Goal: Transaction & Acquisition: Purchase product/service

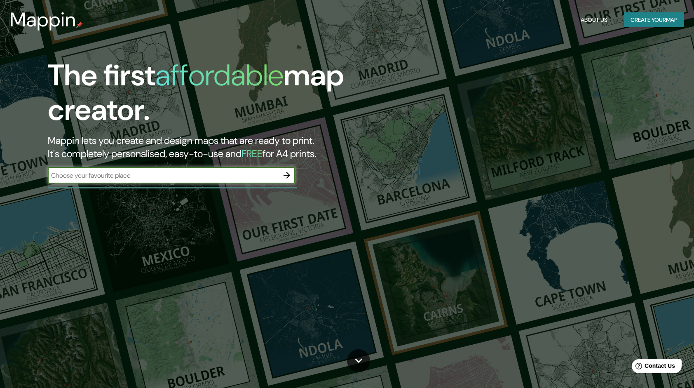
click at [225, 178] on input "text" at bounding box center [163, 175] width 231 height 9
type input "[GEOGRAPHIC_DATA]"
click at [288, 176] on icon "button" at bounding box center [287, 175] width 7 height 7
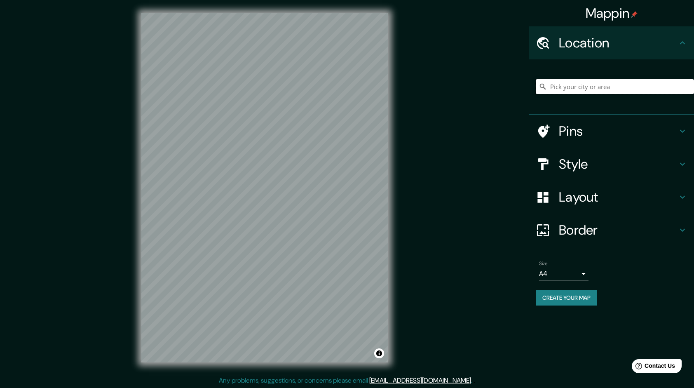
click at [566, 87] on input "Pick your city or area" at bounding box center [615, 86] width 158 height 15
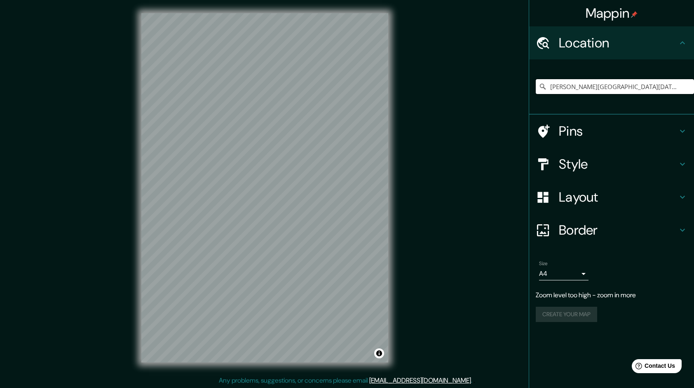
type input "[PERSON_NAME][GEOGRAPHIC_DATA][DATE], [GEOGRAPHIC_DATA][PERSON_NAME][DATE], [GE…"
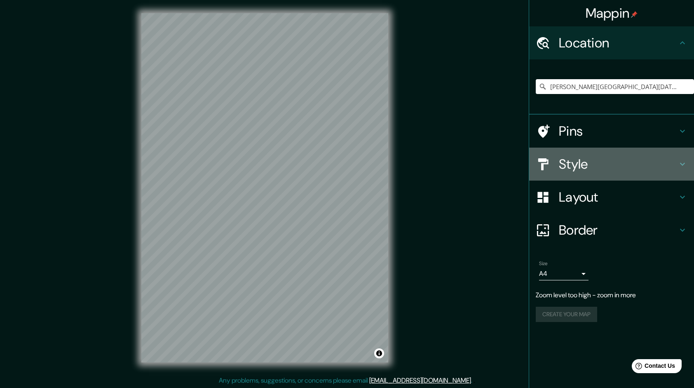
click at [577, 165] on h4 "Style" at bounding box center [618, 164] width 119 height 16
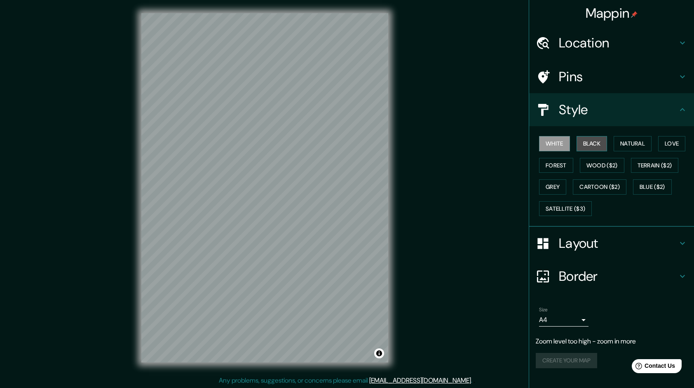
click at [586, 143] on button "Black" at bounding box center [591, 143] width 31 height 15
click at [621, 143] on button "Natural" at bounding box center [633, 143] width 38 height 15
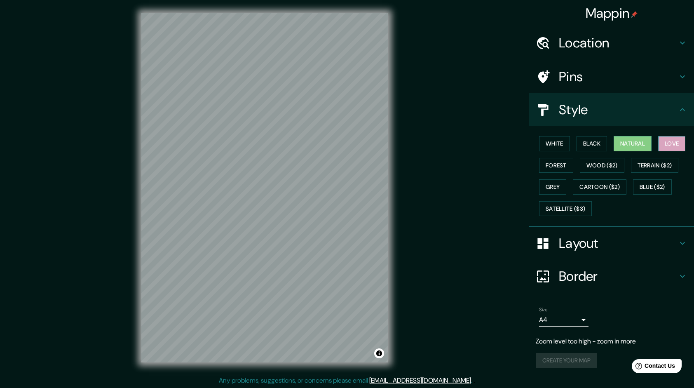
click at [669, 143] on button "Love" at bounding box center [671, 143] width 27 height 15
click at [549, 163] on button "Forest" at bounding box center [556, 165] width 34 height 15
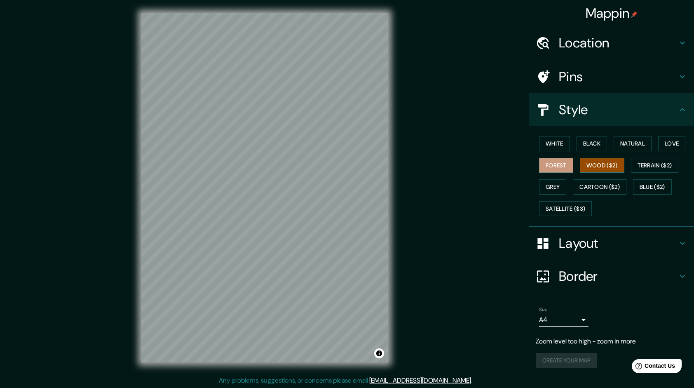
click at [595, 166] on button "Wood ($2)" at bounding box center [602, 165] width 45 height 15
click at [557, 183] on button "Grey" at bounding box center [552, 186] width 27 height 15
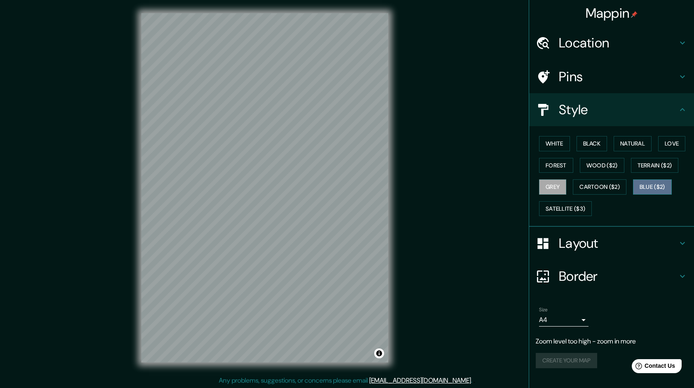
click at [646, 184] on button "Blue ($2)" at bounding box center [652, 186] width 39 height 15
click at [595, 183] on button "Cartoon ($2)" at bounding box center [600, 186] width 54 height 15
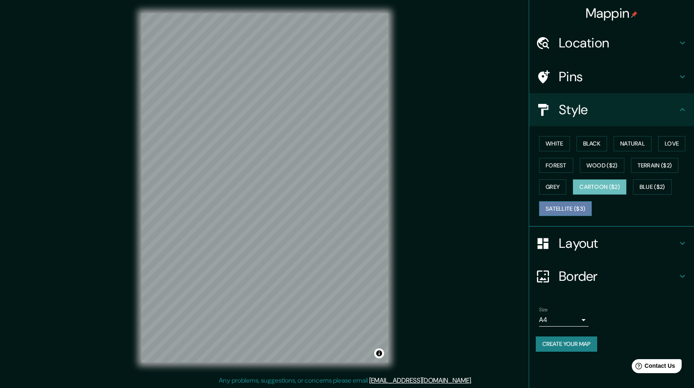
click at [562, 207] on button "Satellite ($3)" at bounding box center [565, 208] width 53 height 15
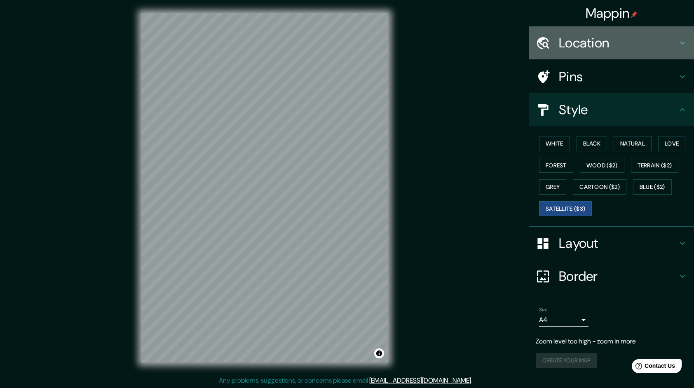
drag, startPoint x: 572, startPoint y: 47, endPoint x: 568, endPoint y: 35, distance: 12.5
click at [568, 35] on h4 "Location" at bounding box center [618, 43] width 119 height 16
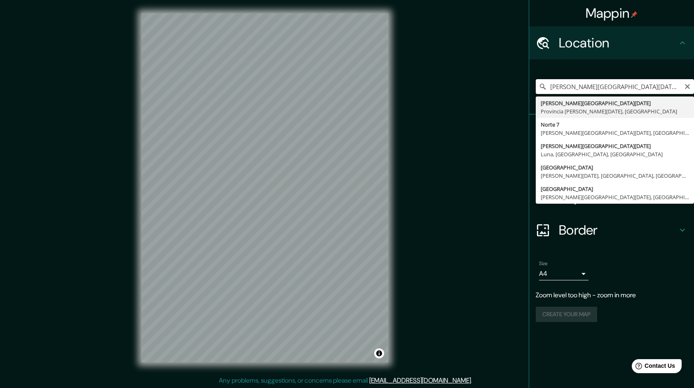
click at [656, 87] on input "[PERSON_NAME][GEOGRAPHIC_DATA][DATE], [GEOGRAPHIC_DATA][PERSON_NAME][DATE], [GE…" at bounding box center [615, 86] width 158 height 15
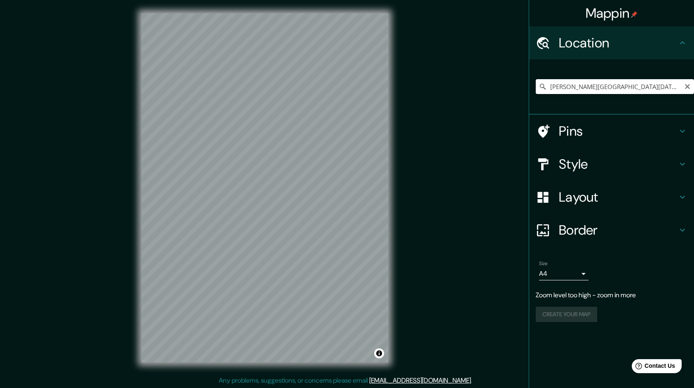
click at [544, 128] on icon at bounding box center [544, 130] width 12 height 13
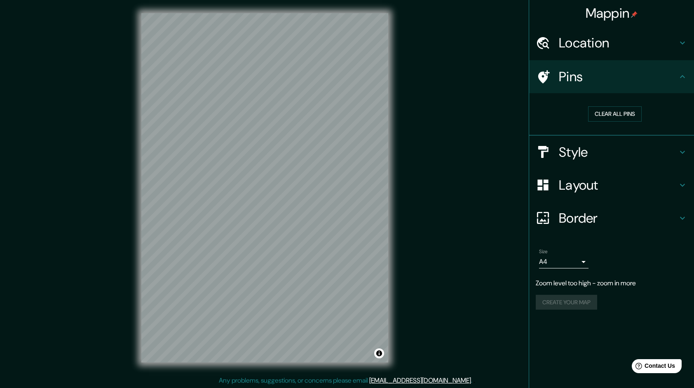
click at [559, 44] on h4 "Location" at bounding box center [618, 43] width 119 height 16
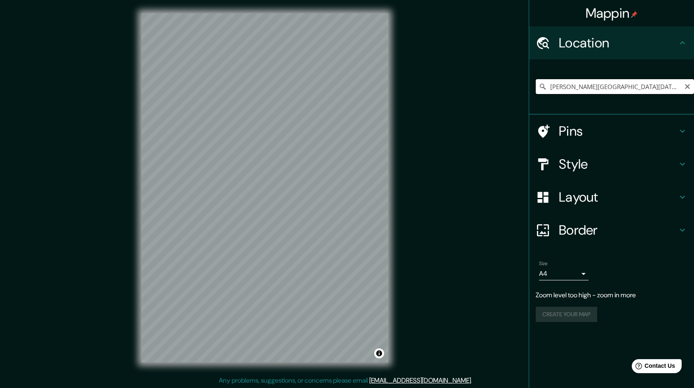
click at [669, 87] on input "[PERSON_NAME][GEOGRAPHIC_DATA][DATE], [GEOGRAPHIC_DATA][PERSON_NAME][DATE], [GE…" at bounding box center [615, 86] width 158 height 15
click at [541, 86] on icon at bounding box center [543, 86] width 8 height 8
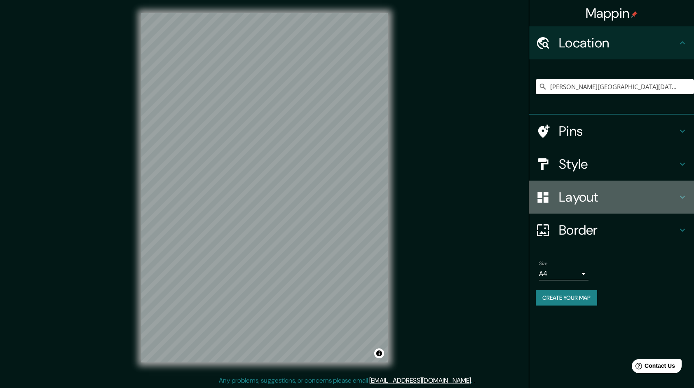
click at [580, 194] on h4 "Layout" at bounding box center [618, 197] width 119 height 16
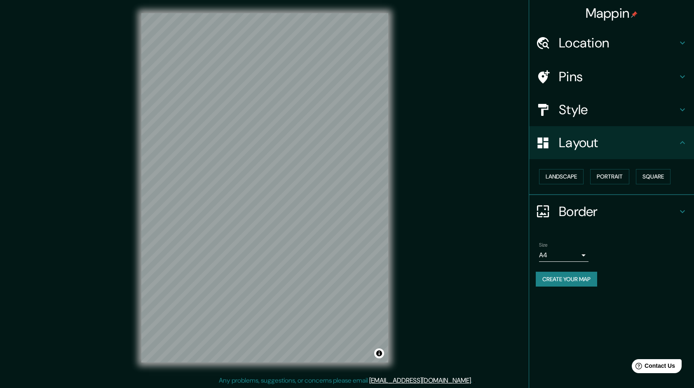
click at [591, 209] on h4 "Border" at bounding box center [618, 211] width 119 height 16
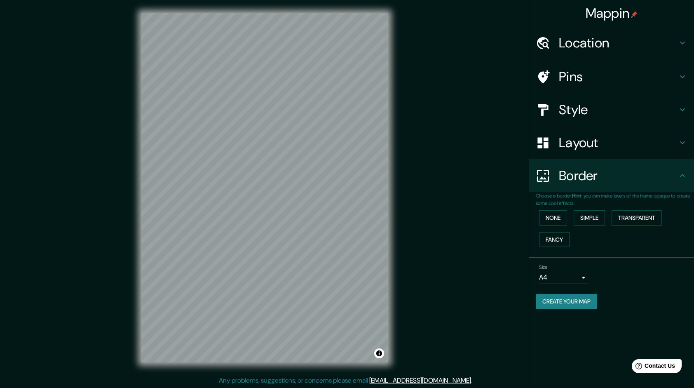
click at [509, 196] on div "Mappin Location [PERSON_NAME][GEOGRAPHIC_DATA][DATE], [GEOGRAPHIC_DATA][PERSON_…" at bounding box center [347, 194] width 694 height 389
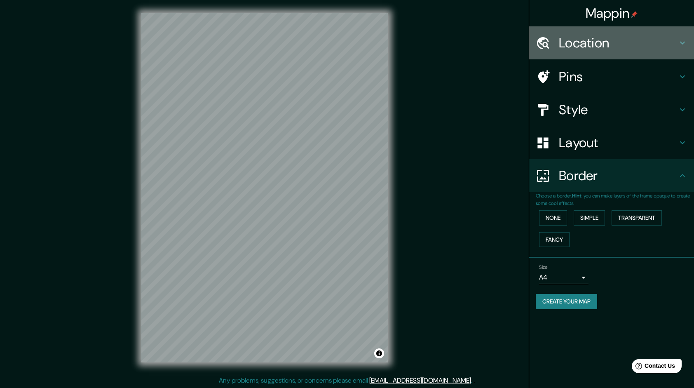
click at [580, 36] on h4 "Location" at bounding box center [618, 43] width 119 height 16
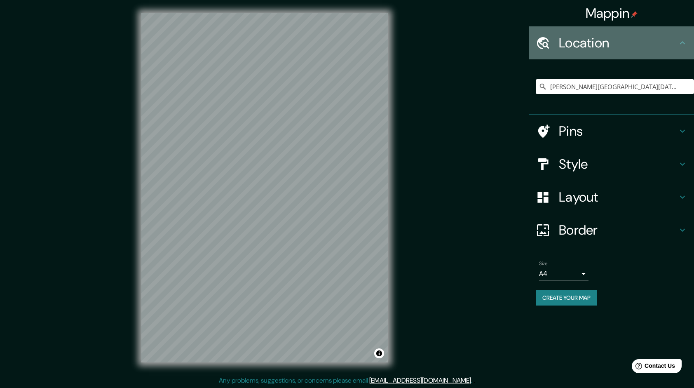
click at [548, 42] on icon at bounding box center [543, 43] width 14 height 14
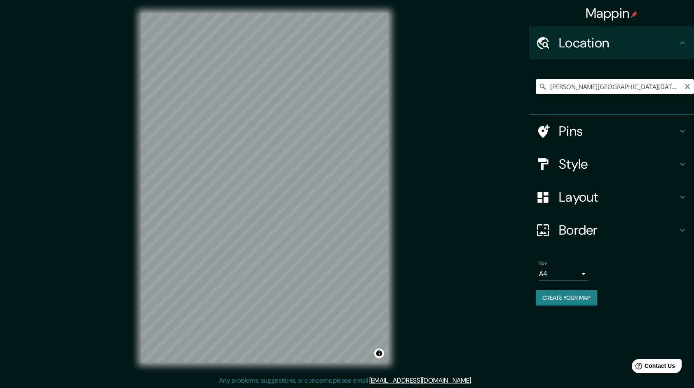
click at [542, 85] on icon at bounding box center [543, 86] width 8 height 8
click at [430, 228] on div "Mappin Location [PERSON_NAME][GEOGRAPHIC_DATA][DATE], [GEOGRAPHIC_DATA][PERSON_…" at bounding box center [347, 194] width 694 height 389
click at [577, 163] on h4 "Style" at bounding box center [618, 164] width 119 height 16
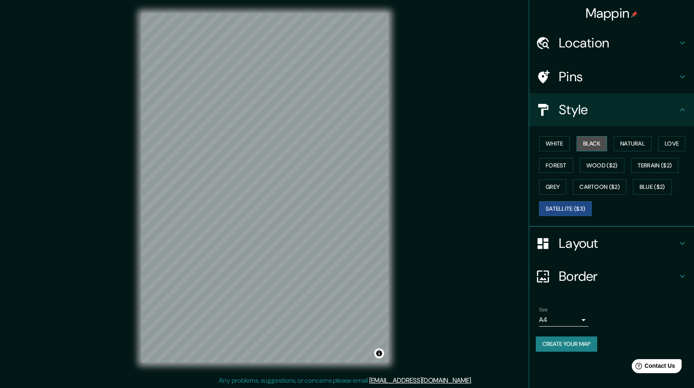
click at [591, 143] on button "Black" at bounding box center [591, 143] width 31 height 15
click at [667, 139] on button "Love" at bounding box center [671, 143] width 27 height 15
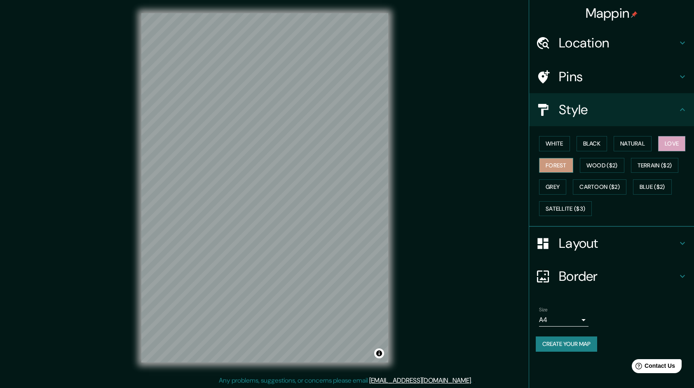
click at [552, 164] on button "Forest" at bounding box center [556, 165] width 34 height 15
click at [557, 207] on button "Satellite ($3)" at bounding box center [565, 208] width 53 height 15
click at [673, 145] on button "Love" at bounding box center [671, 143] width 27 height 15
click at [595, 138] on button "Black" at bounding box center [591, 143] width 31 height 15
click at [551, 147] on button "White" at bounding box center [554, 143] width 31 height 15
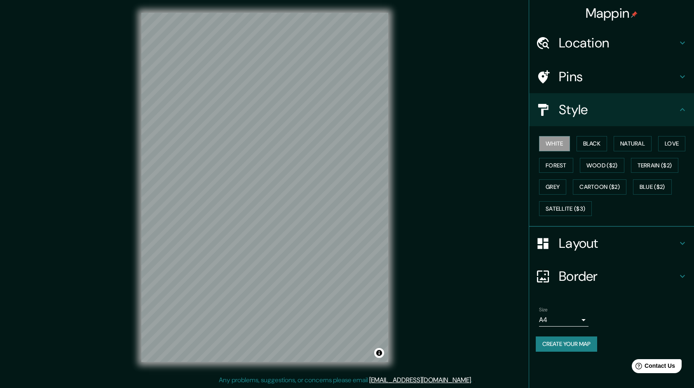
scroll to position [1, 0]
click at [554, 343] on button "Create your map" at bounding box center [566, 343] width 61 height 15
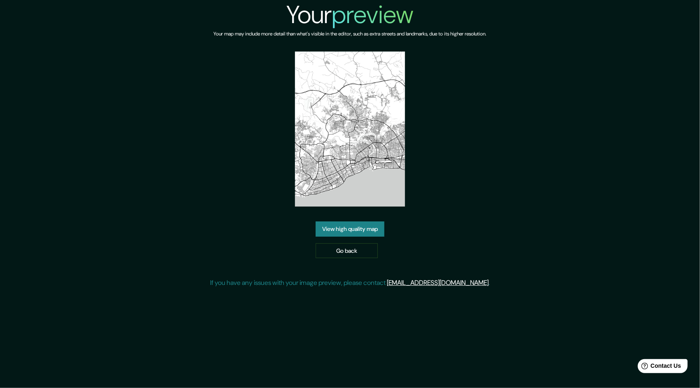
click at [331, 226] on link "View high quality map" at bounding box center [350, 228] width 69 height 15
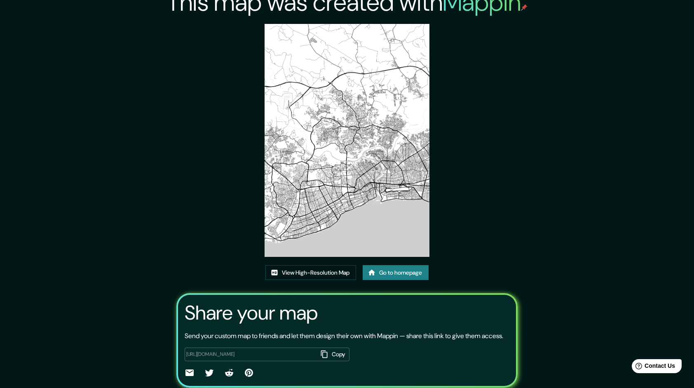
scroll to position [51, 0]
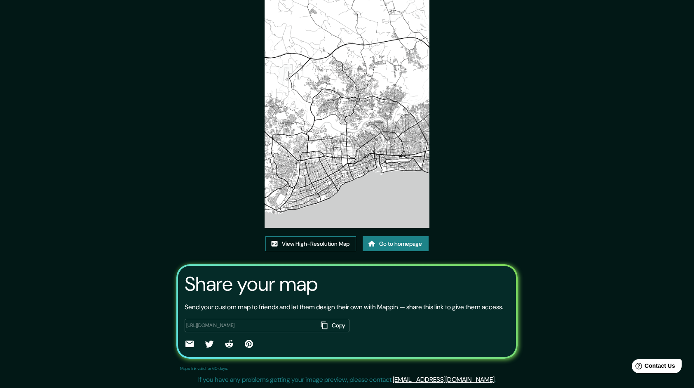
click at [276, 236] on link "View High-Resolution Map" at bounding box center [310, 243] width 91 height 15
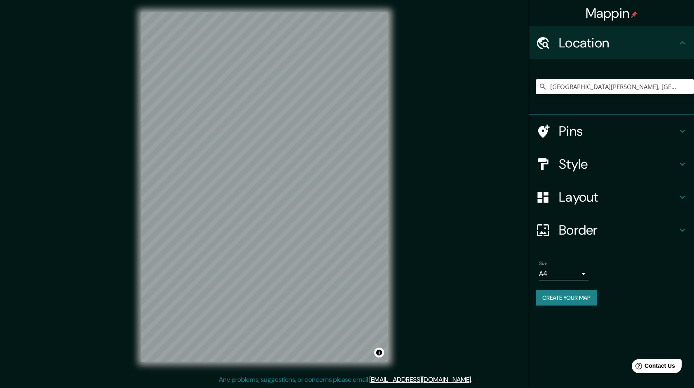
click at [107, 158] on div "Mappin Location [GEOGRAPHIC_DATA][PERSON_NAME], [GEOGRAPHIC_DATA][PERSON_NAME],…" at bounding box center [347, 193] width 694 height 389
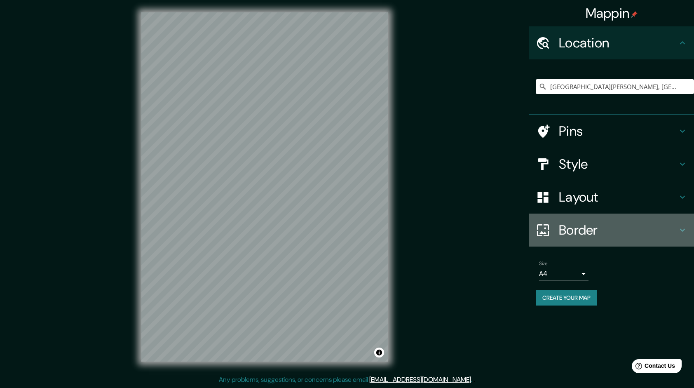
click at [683, 228] on icon at bounding box center [682, 230] width 10 height 10
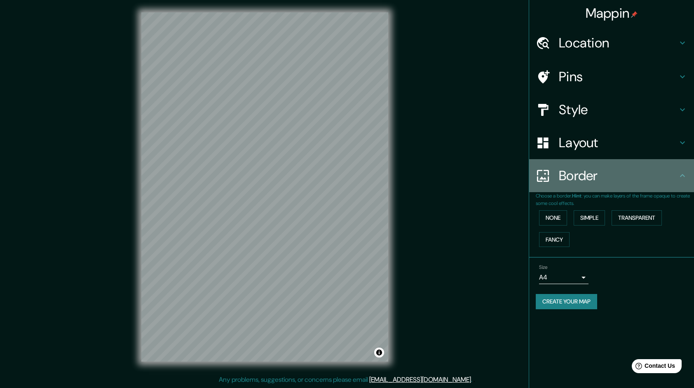
click at [682, 179] on icon at bounding box center [682, 176] width 10 height 10
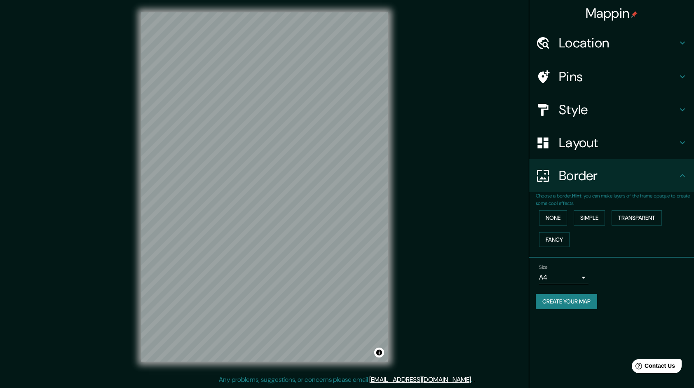
drag, startPoint x: 388, startPoint y: 198, endPoint x: 412, endPoint y: 204, distance: 25.0
click at [412, 204] on div "Mappin Location Santo Domingo Norte, Provincia Santo Domingo, República Dominic…" at bounding box center [347, 193] width 694 height 389
